Goal: Find specific page/section: Locate a particular part of the current website

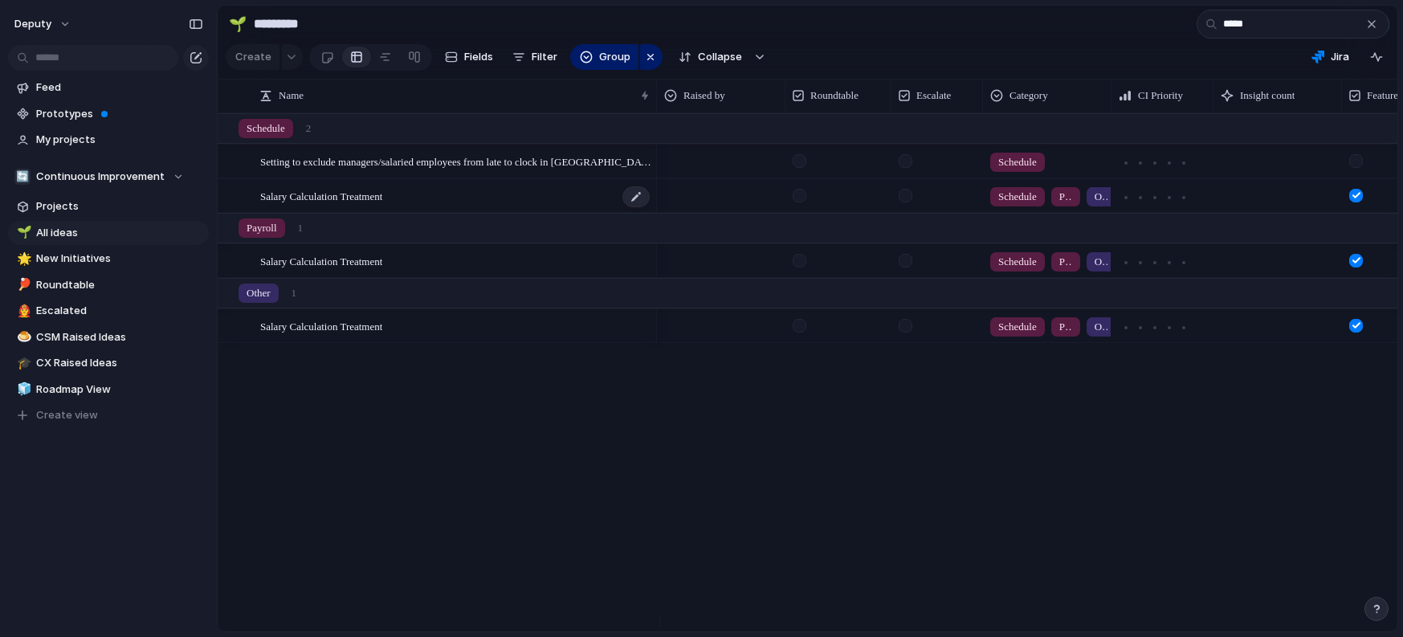
type input "*****"
click at [361, 205] on span "Salary Calculation Treatment" at bounding box center [321, 195] width 122 height 18
